Goal: Obtain resource: Download file/media

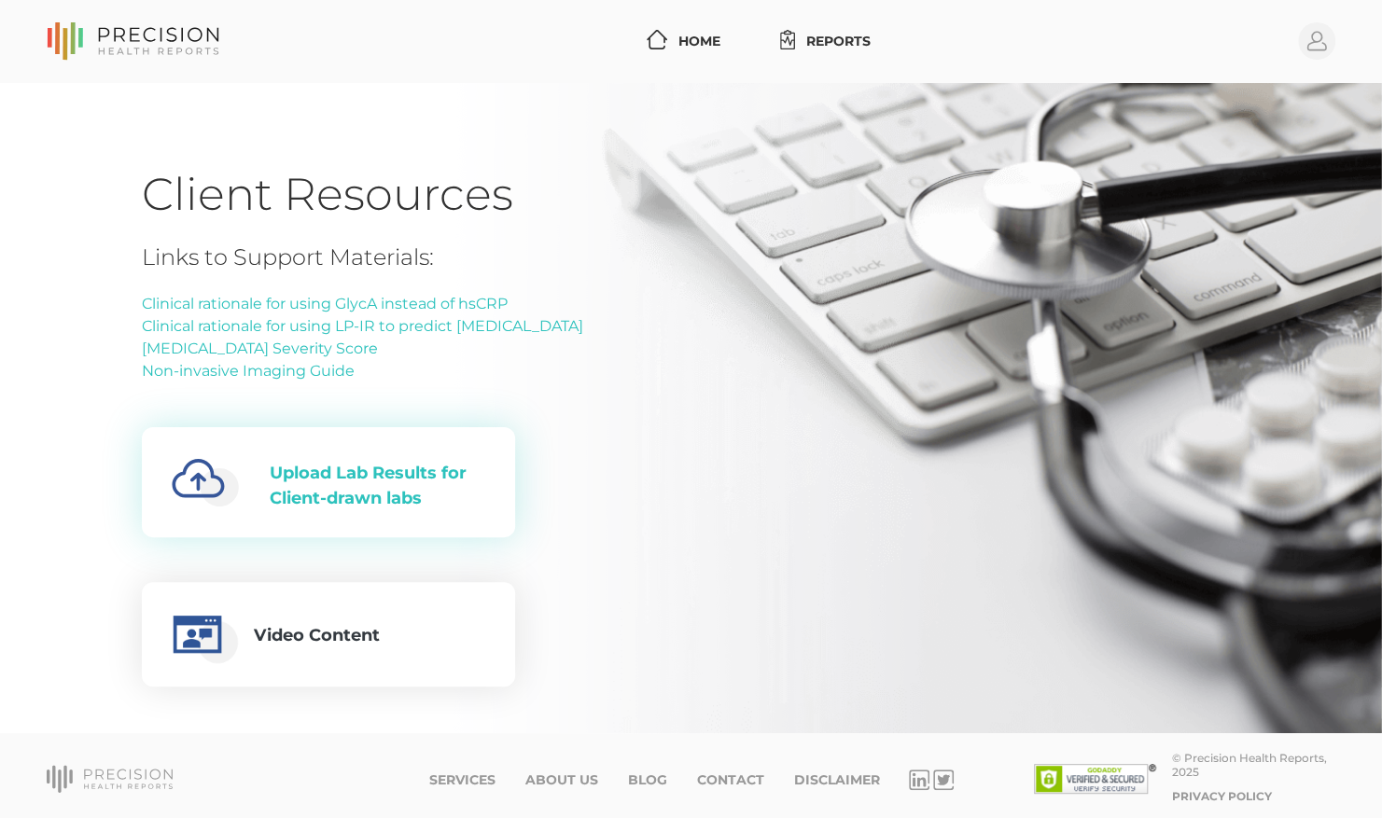
click at [400, 476] on div "Upload Lab Results for Client-drawn labs" at bounding box center [378, 486] width 216 height 50
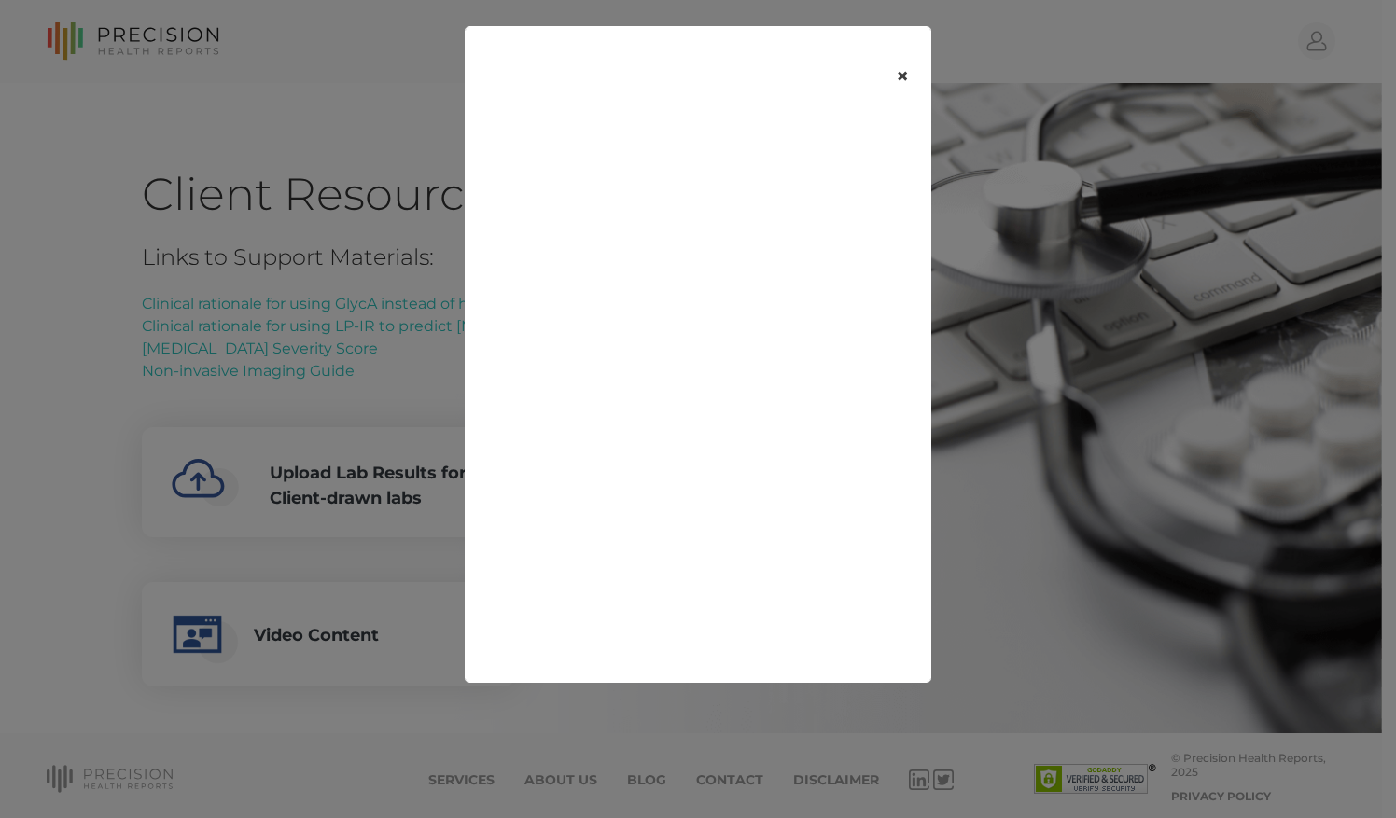
click at [911, 67] on button "×" at bounding box center [903, 76] width 58 height 78
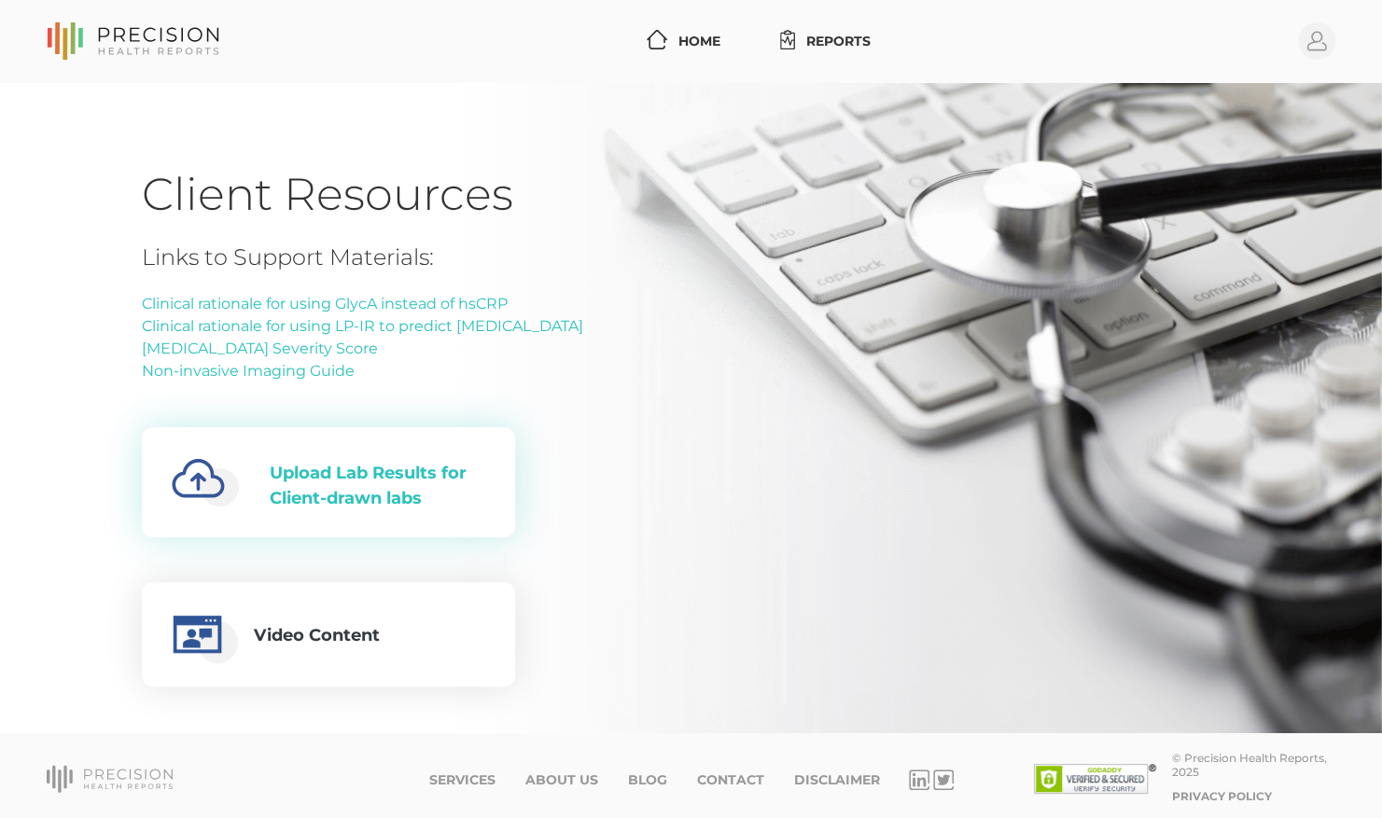
click at [424, 491] on div "Upload Lab Results for Client-drawn labs" at bounding box center [378, 486] width 216 height 50
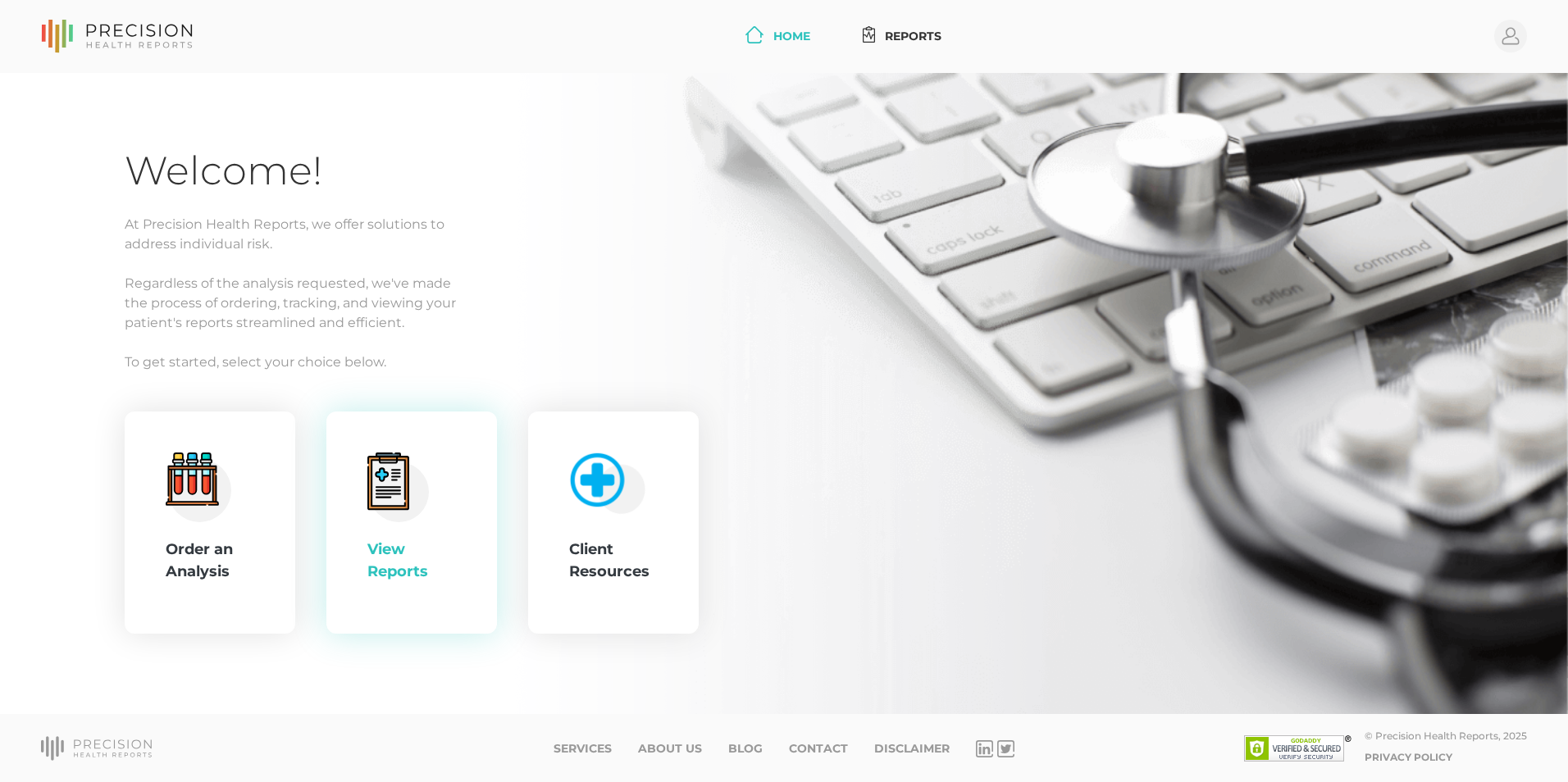
click at [448, 509] on div "View Reports" at bounding box center [411, 523] width 89 height 141
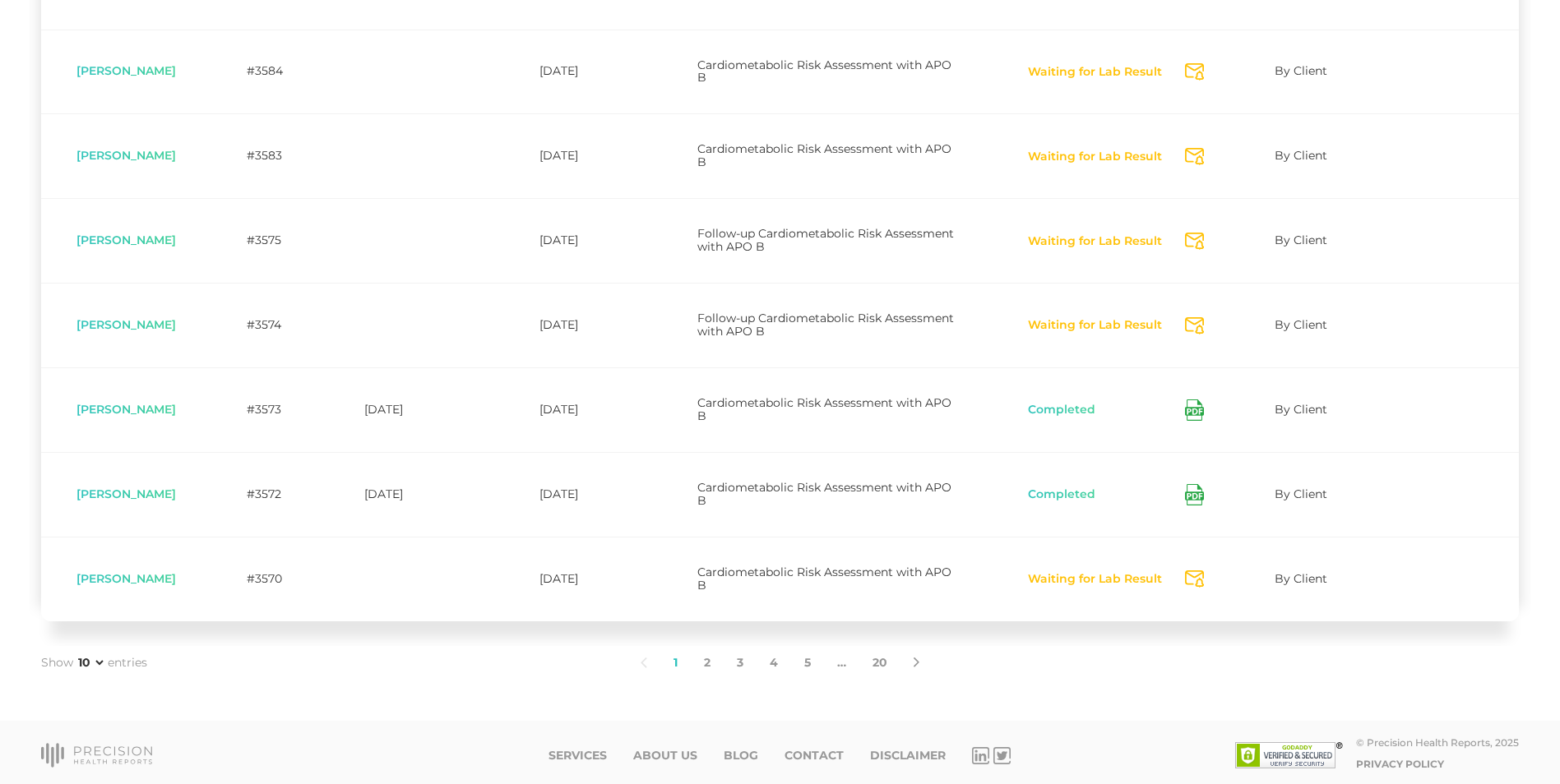
scroll to position [647, 0]
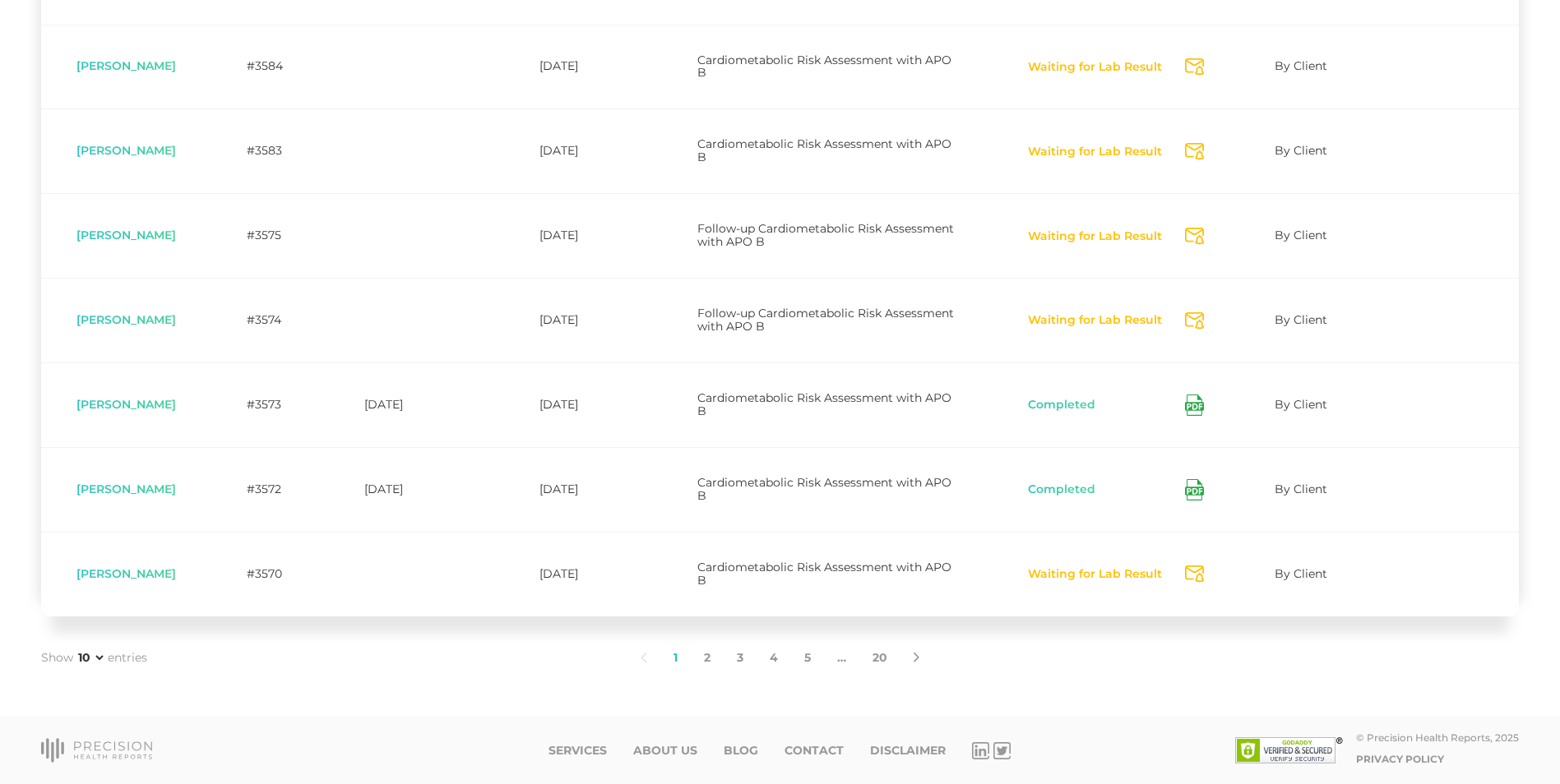
click at [1194, 486] on icon at bounding box center [1194, 490] width 19 height 21
